Goal: Task Accomplishment & Management: Manage account settings

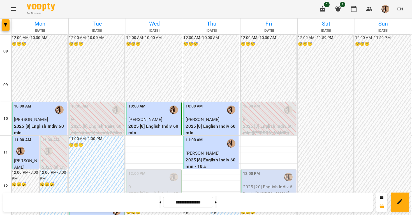
scroll to position [8, 0]
click at [256, 116] on p "0" at bounding box center [269, 119] width 52 height 7
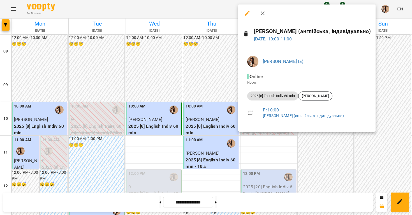
click at [268, 141] on div at bounding box center [206, 107] width 412 height 215
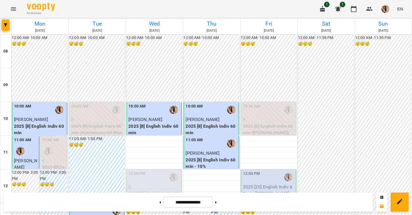
scroll to position [257, 0]
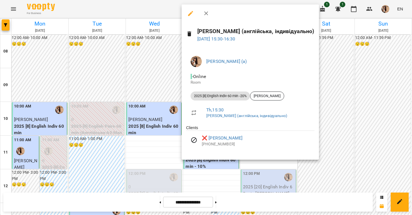
click at [398, 68] on div at bounding box center [206, 107] width 412 height 215
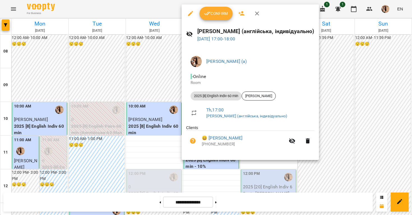
click at [223, 17] on button "Confirm" at bounding box center [215, 13] width 33 height 13
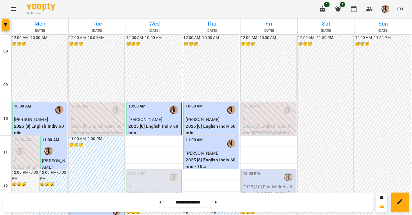
scroll to position [292, 0]
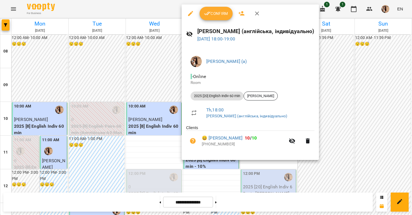
click at [355, 107] on div at bounding box center [206, 107] width 412 height 215
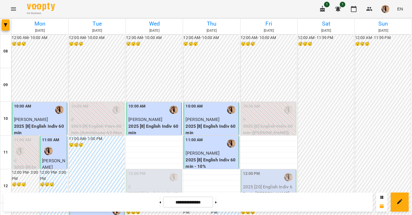
scroll to position [171, 0]
